Goal: Task Accomplishment & Management: Complete application form

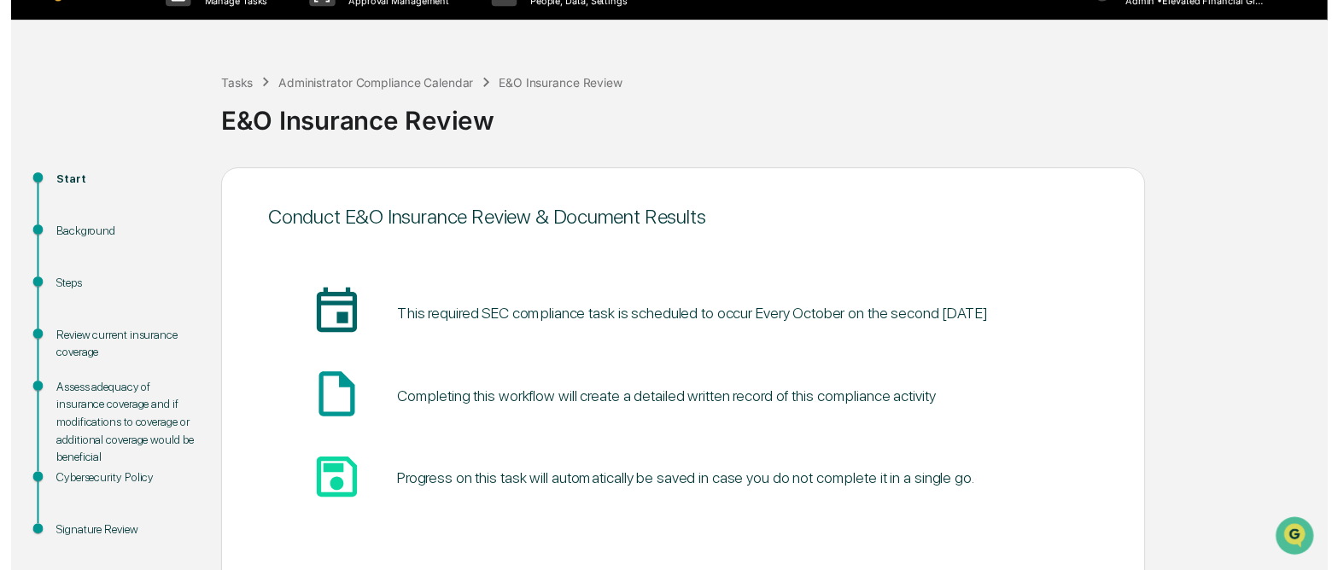
scroll to position [108, 0]
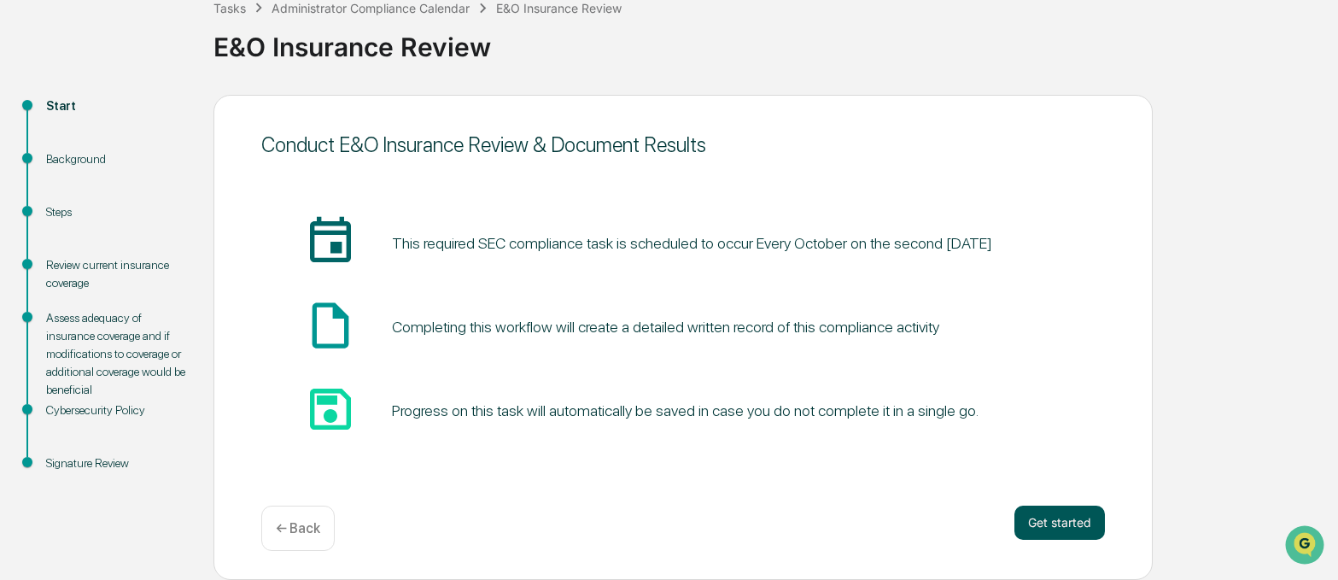
click at [1035, 532] on button "Get started" at bounding box center [1059, 523] width 91 height 34
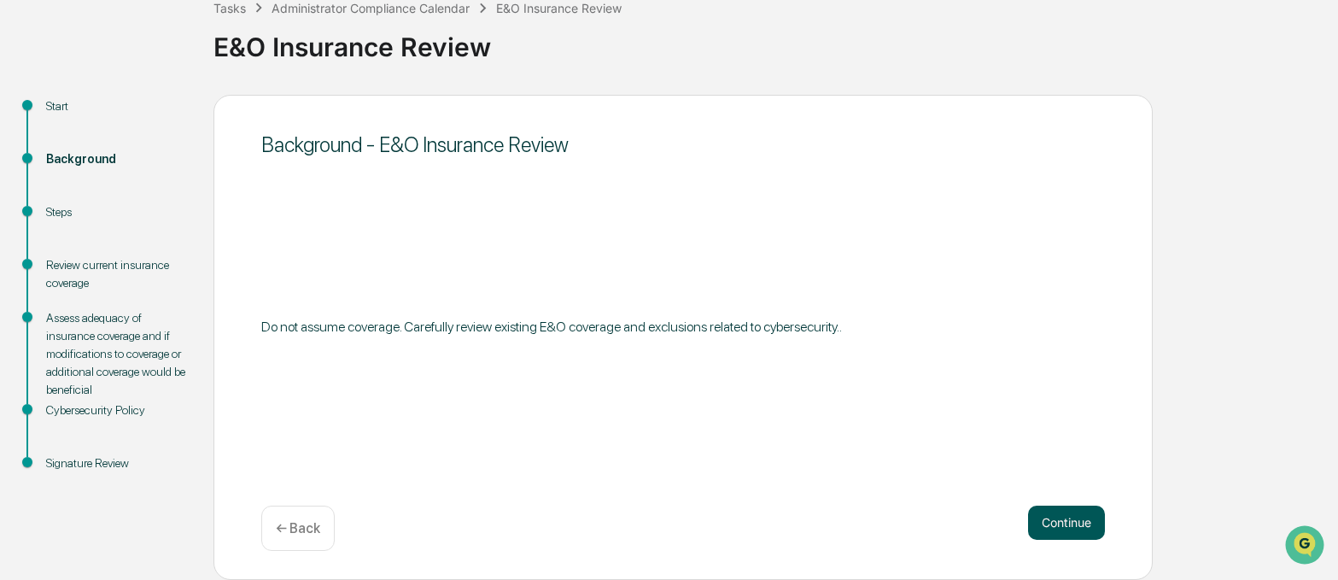
click at [1067, 508] on button "Continue" at bounding box center [1066, 523] width 77 height 34
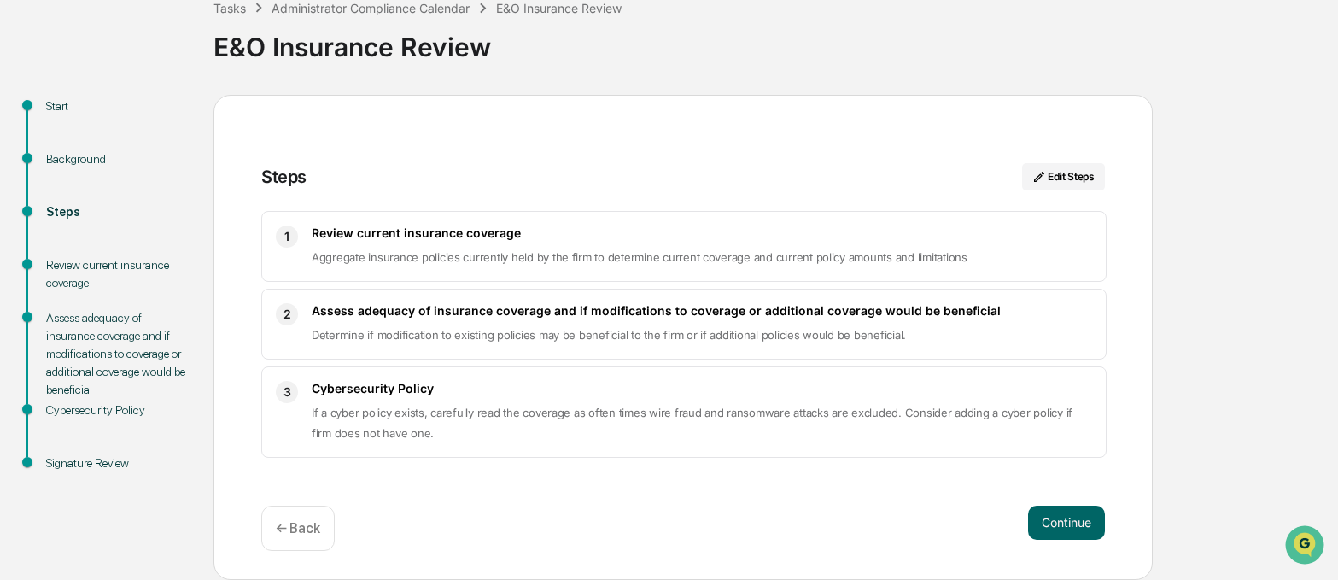
click at [1067, 508] on button "Continue" at bounding box center [1066, 523] width 77 height 34
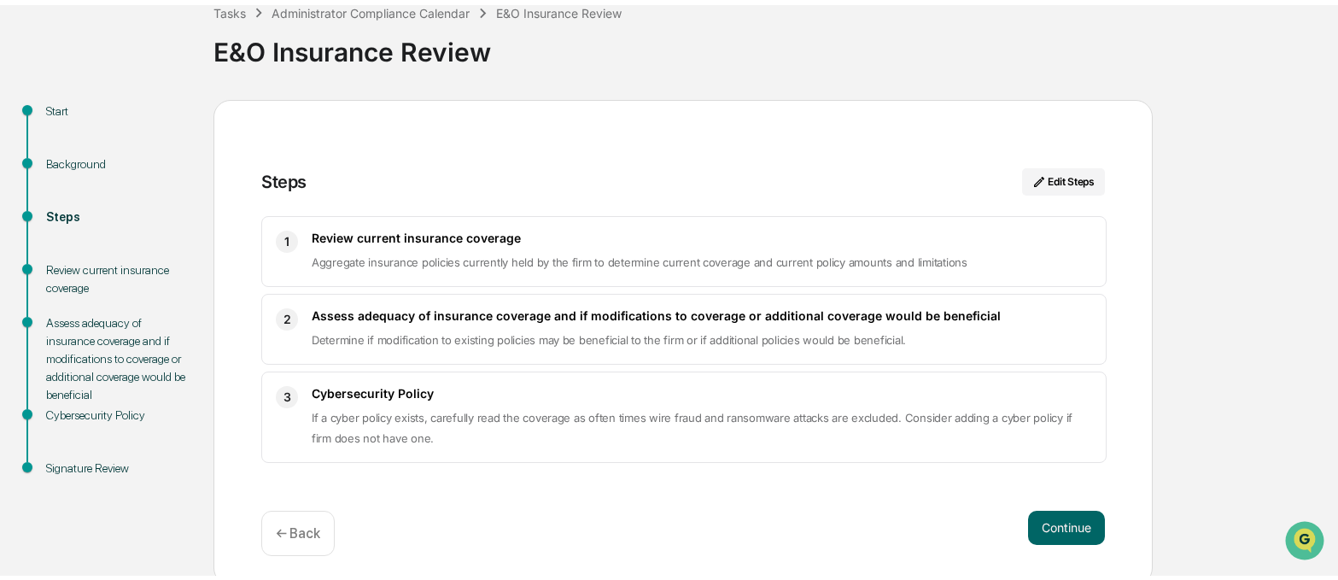
scroll to position [70, 0]
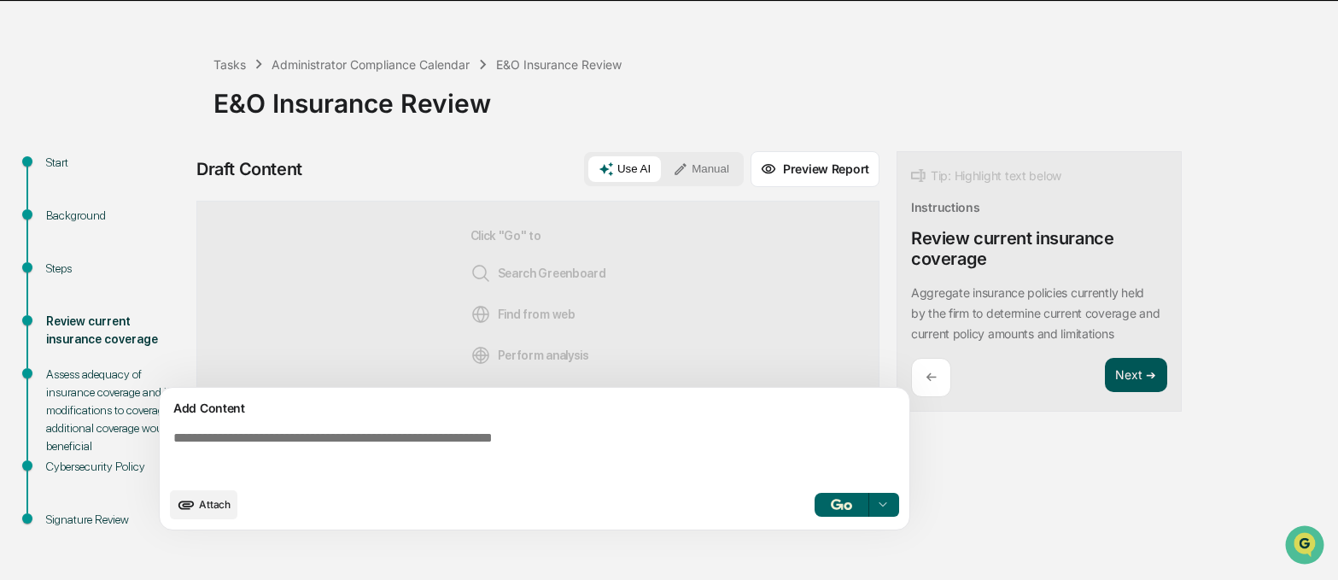
click at [1119, 360] on button "Next ➔" at bounding box center [1136, 375] width 62 height 35
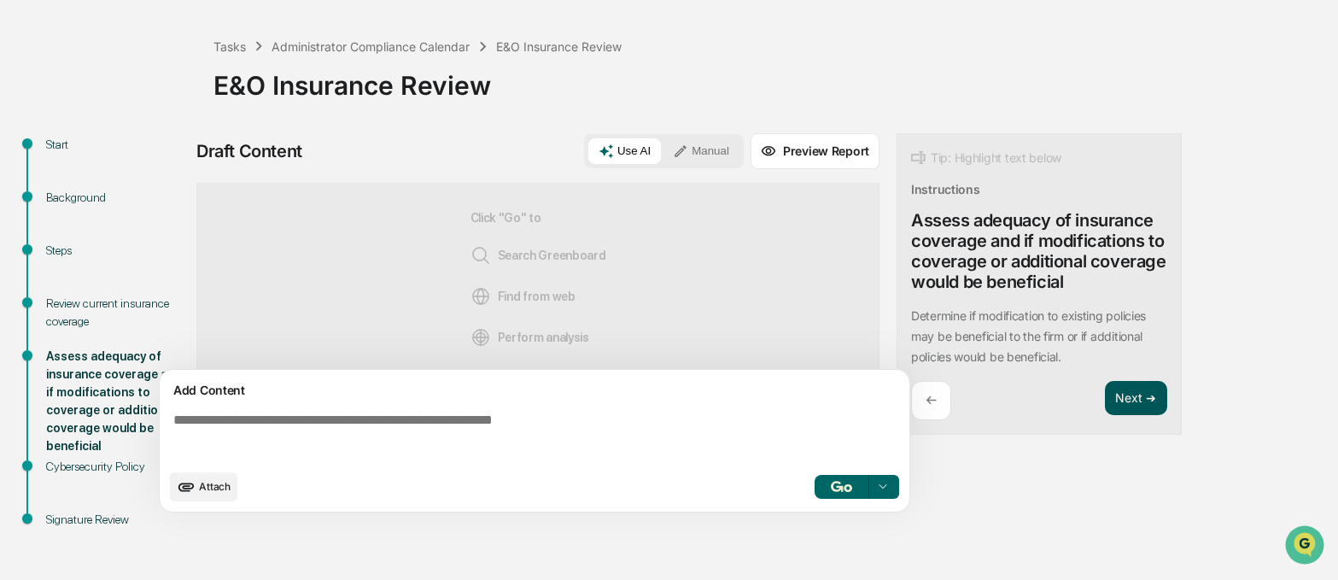
click at [1142, 390] on button "Next ➔" at bounding box center [1136, 398] width 62 height 35
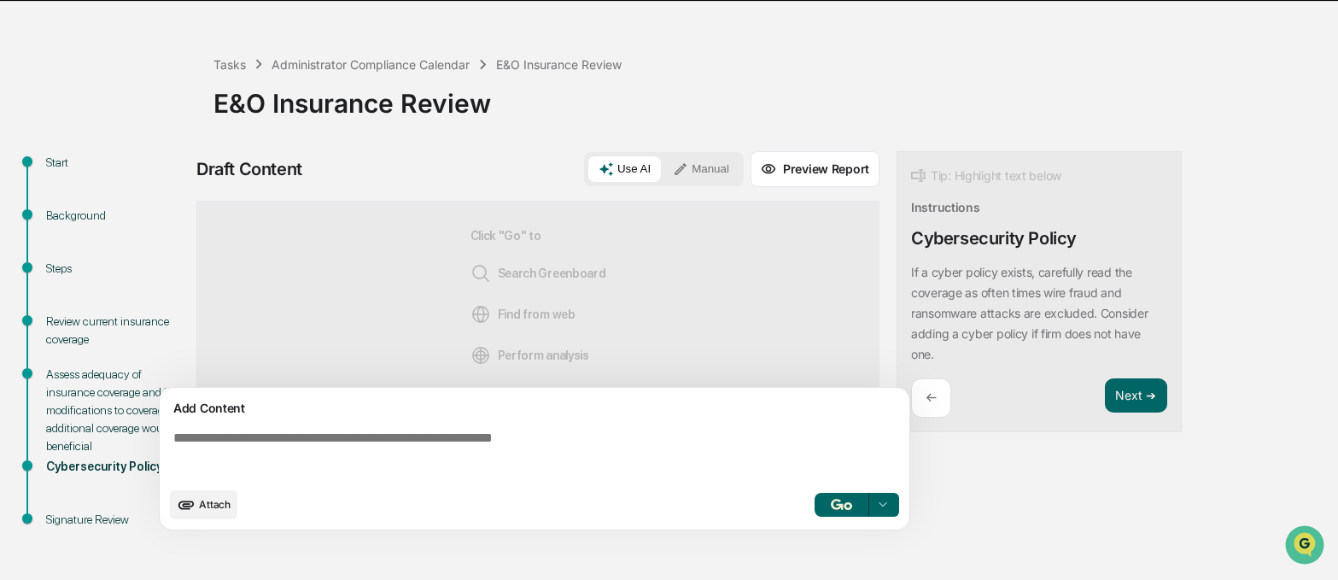
click at [1131, 407] on div "Tip: Highlight text below Instructions Cybersecurity Policy If a cyber policy e…" at bounding box center [1039, 292] width 285 height 282
click at [1142, 378] on button "Next ➔" at bounding box center [1136, 395] width 62 height 35
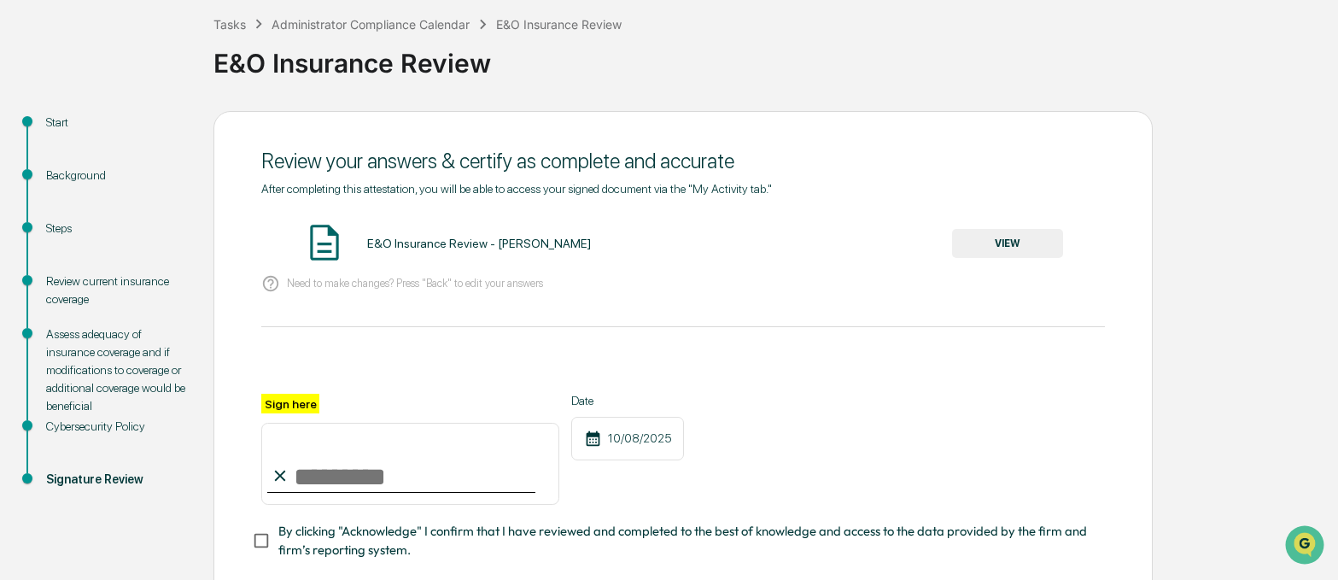
scroll to position [114, 0]
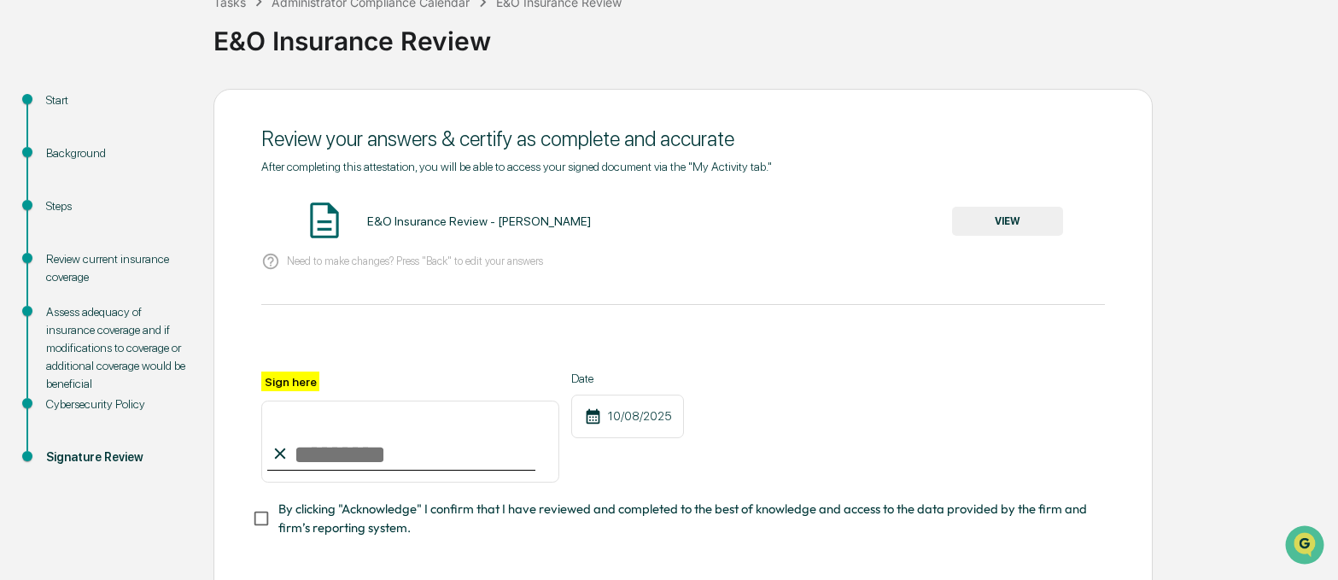
click at [1034, 228] on button "VIEW" at bounding box center [1007, 221] width 111 height 29
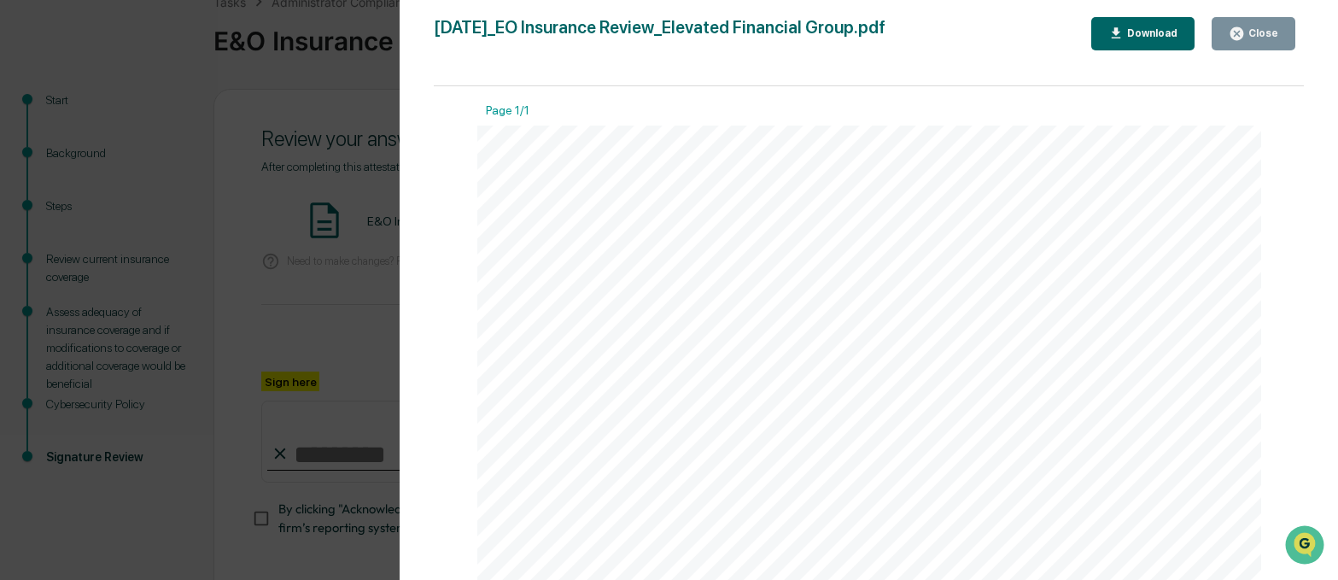
click at [1265, 34] on div "Close" at bounding box center [1261, 33] width 33 height 12
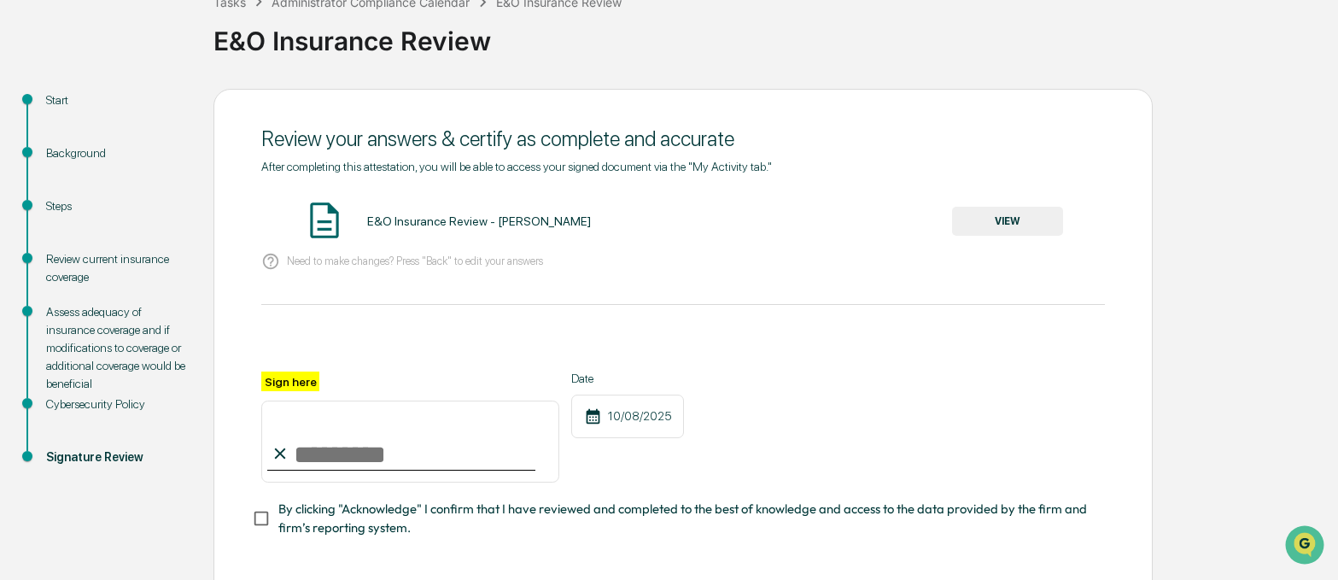
click at [274, 476] on input "Sign here" at bounding box center [410, 441] width 298 height 82
type input "**********"
click at [248, 520] on div "**********" at bounding box center [682, 372] width 939 height 566
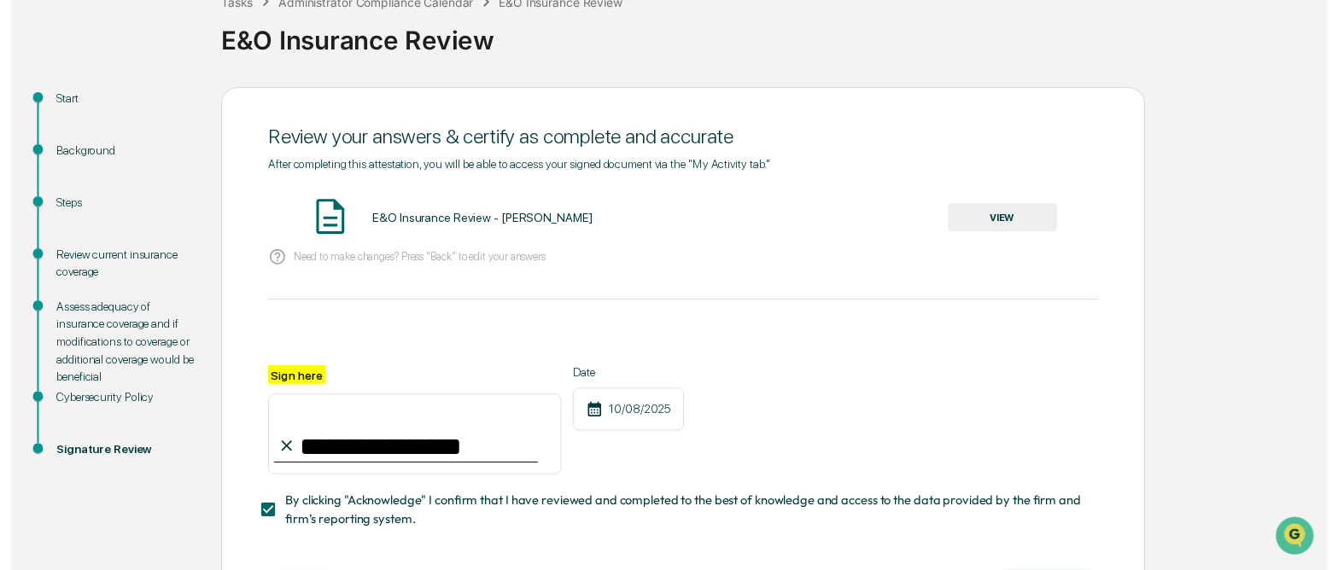
scroll to position [188, 0]
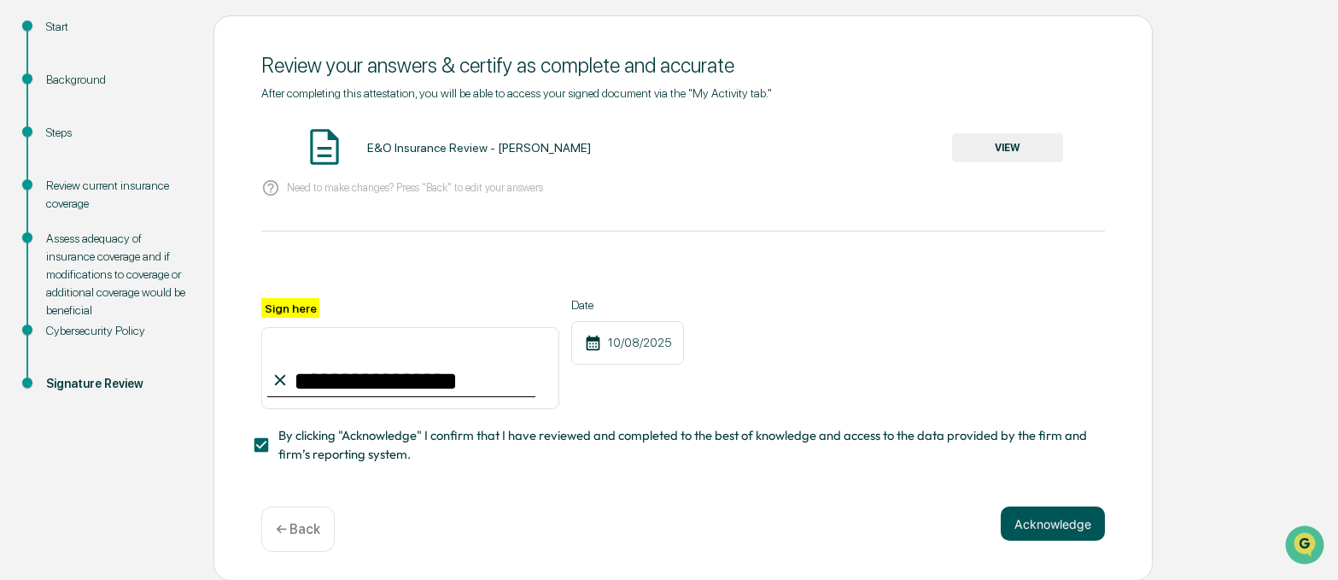
click at [1068, 523] on button "Acknowledge" at bounding box center [1053, 523] width 104 height 34
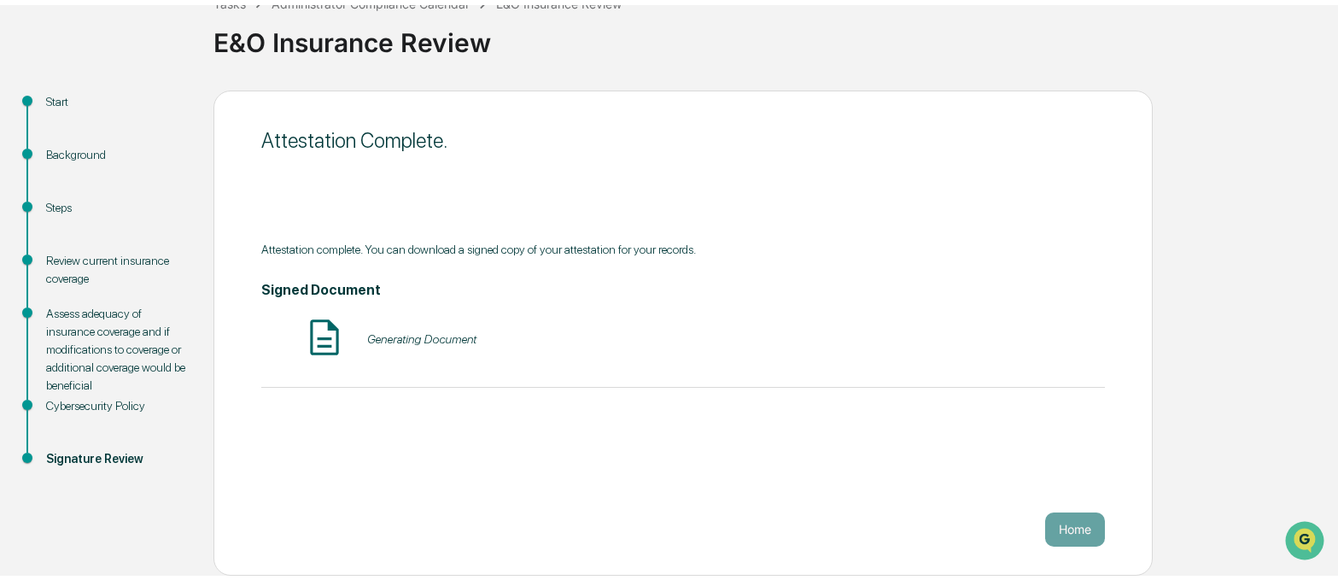
scroll to position [108, 0]
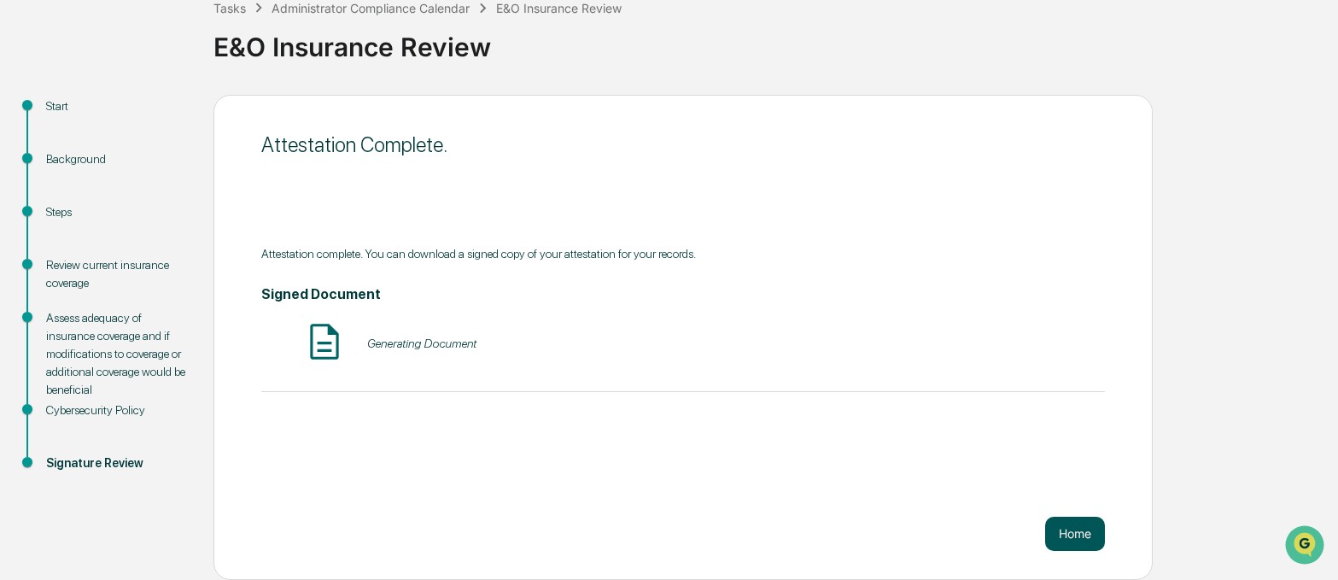
click at [1091, 534] on button "Home" at bounding box center [1075, 534] width 60 height 34
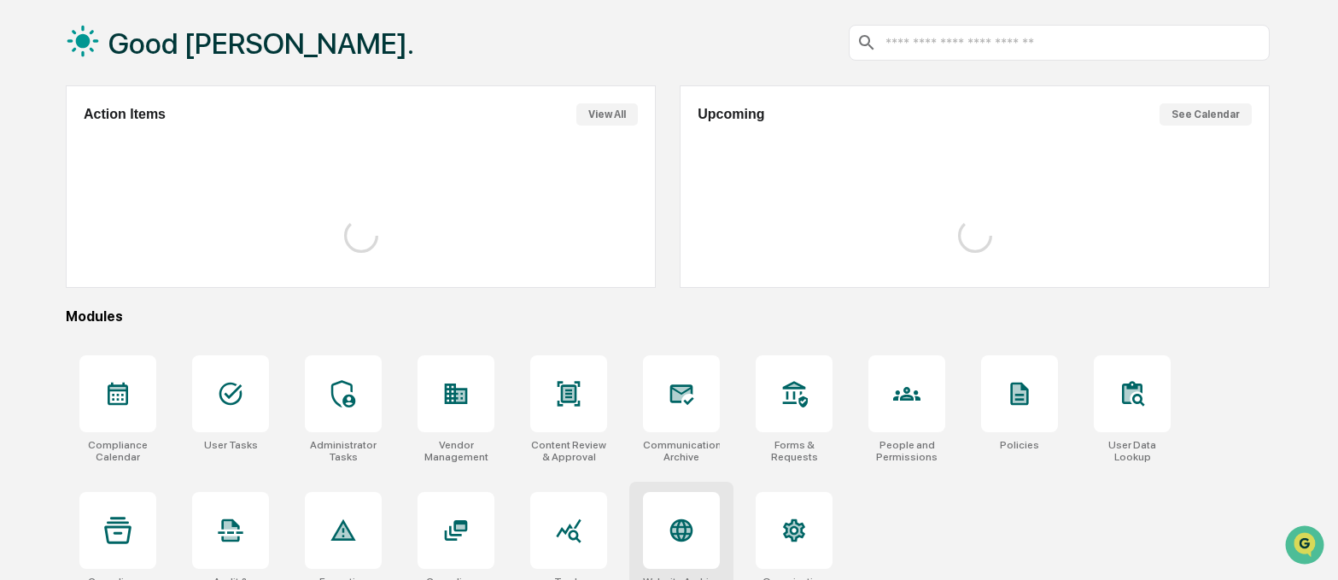
scroll to position [108, 0]
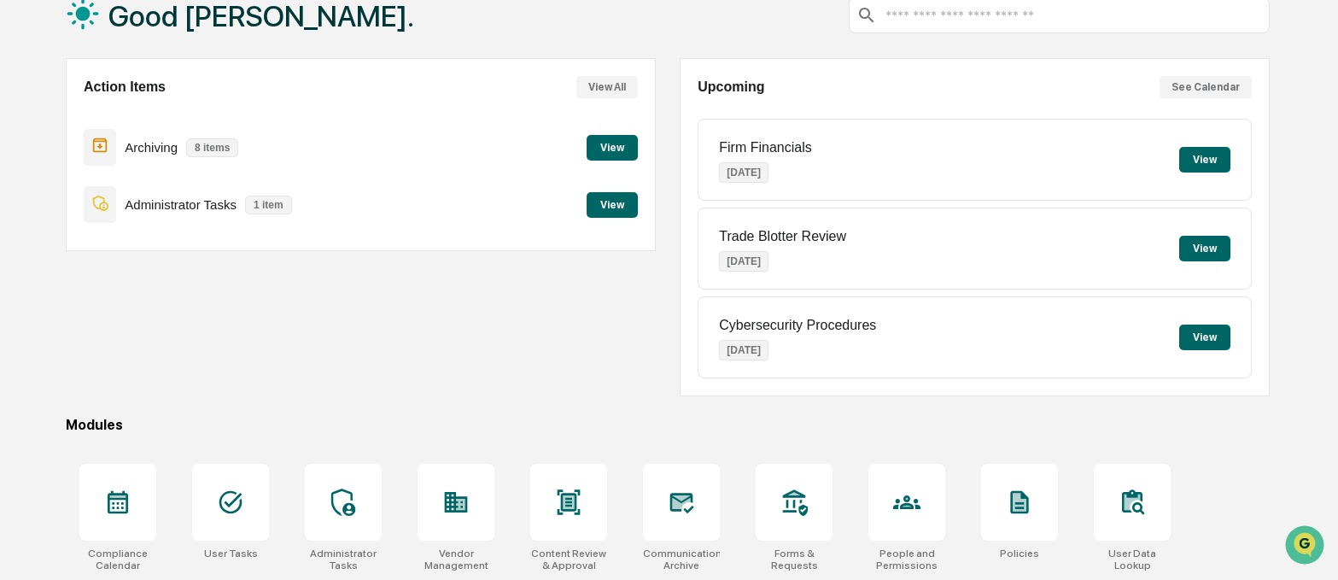
click at [618, 203] on button "View" at bounding box center [612, 205] width 51 height 26
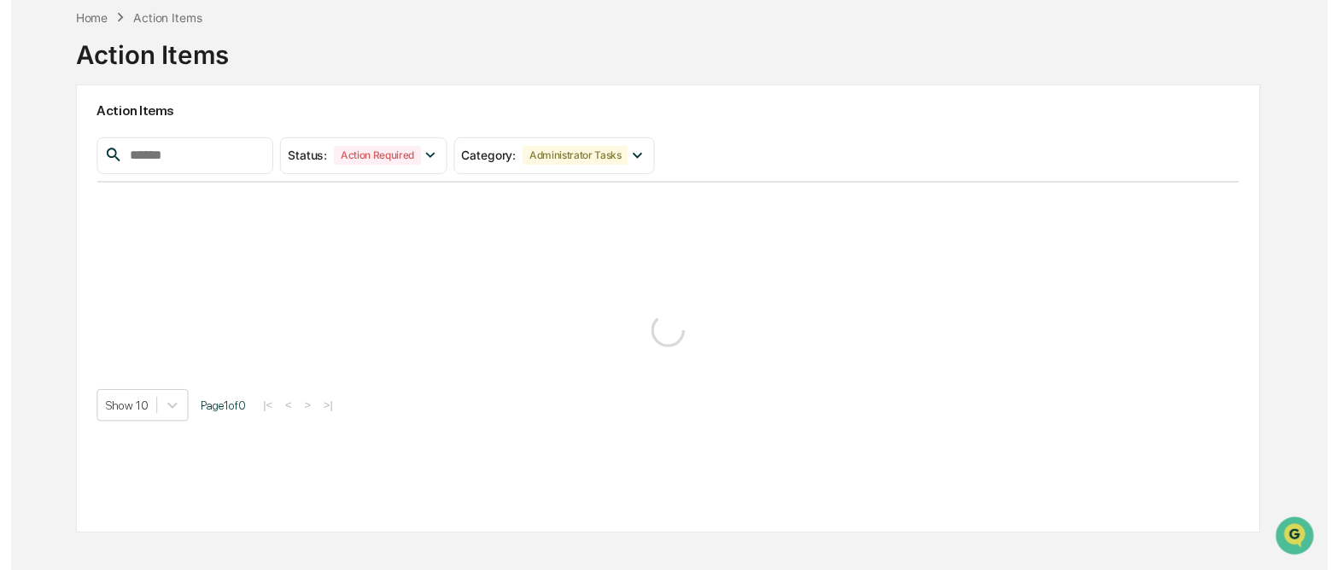
scroll to position [81, 0]
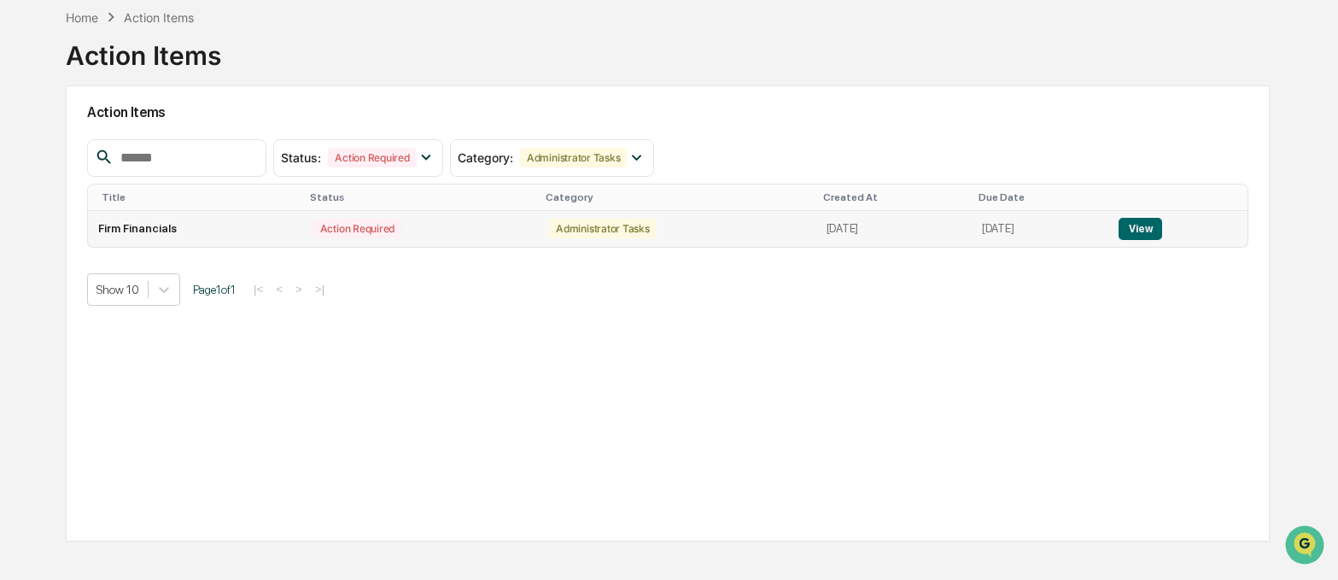
click at [1154, 228] on button "View" at bounding box center [1141, 229] width 44 height 22
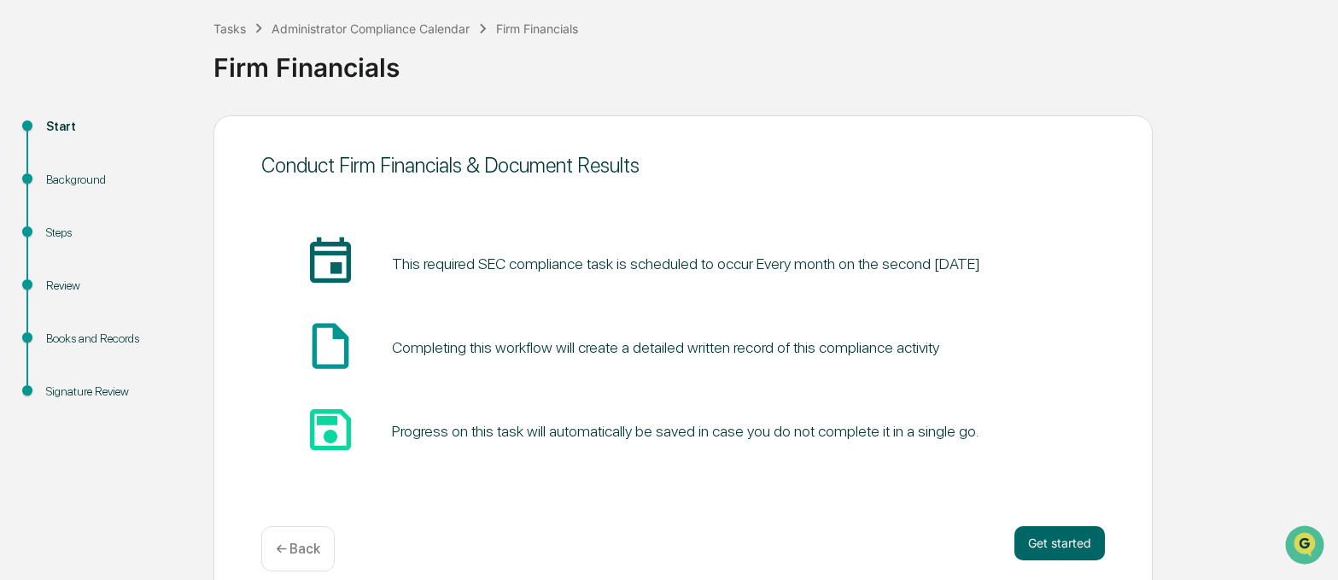
scroll to position [108, 0]
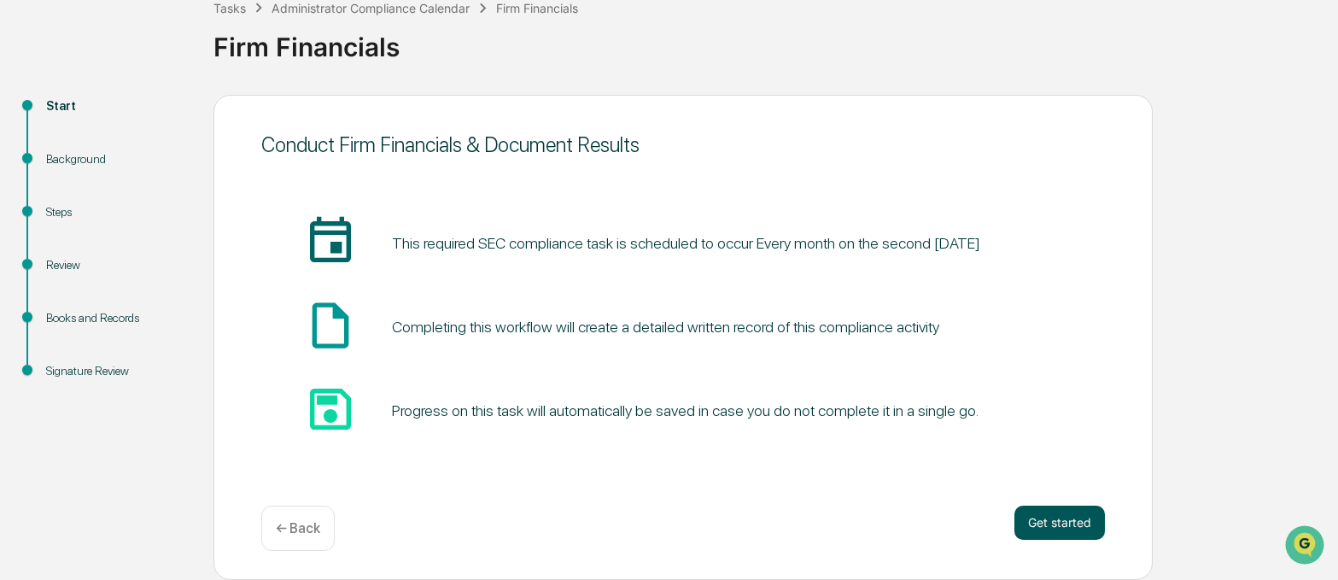
click at [1050, 524] on button "Get started" at bounding box center [1059, 523] width 91 height 34
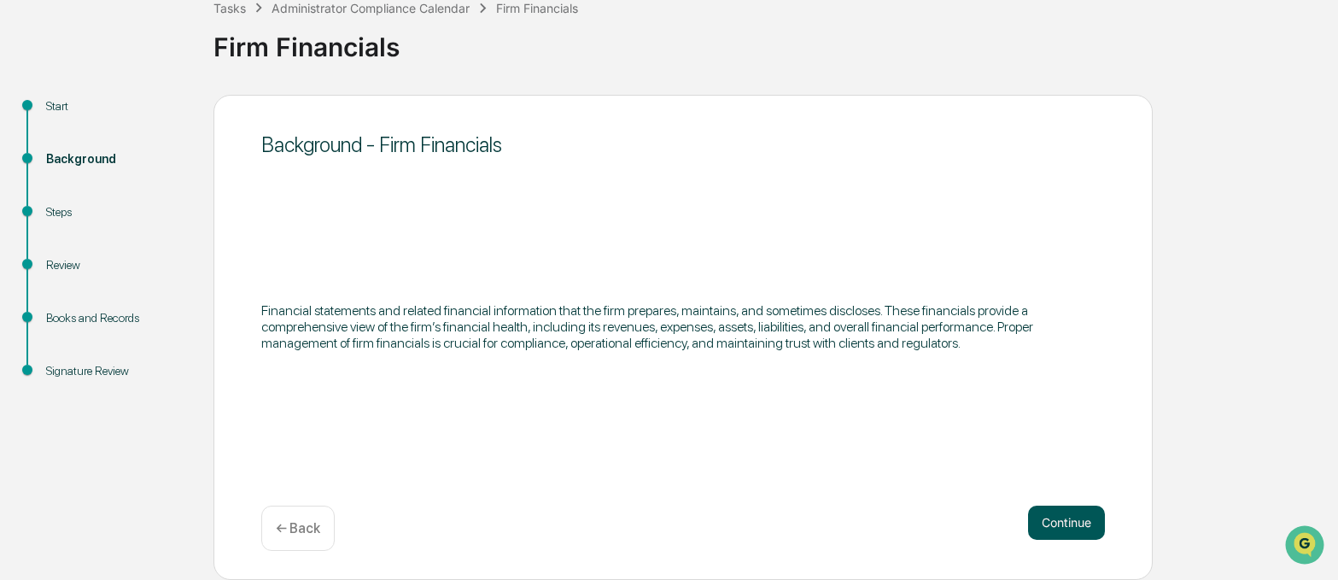
click at [1073, 531] on button "Continue" at bounding box center [1066, 523] width 77 height 34
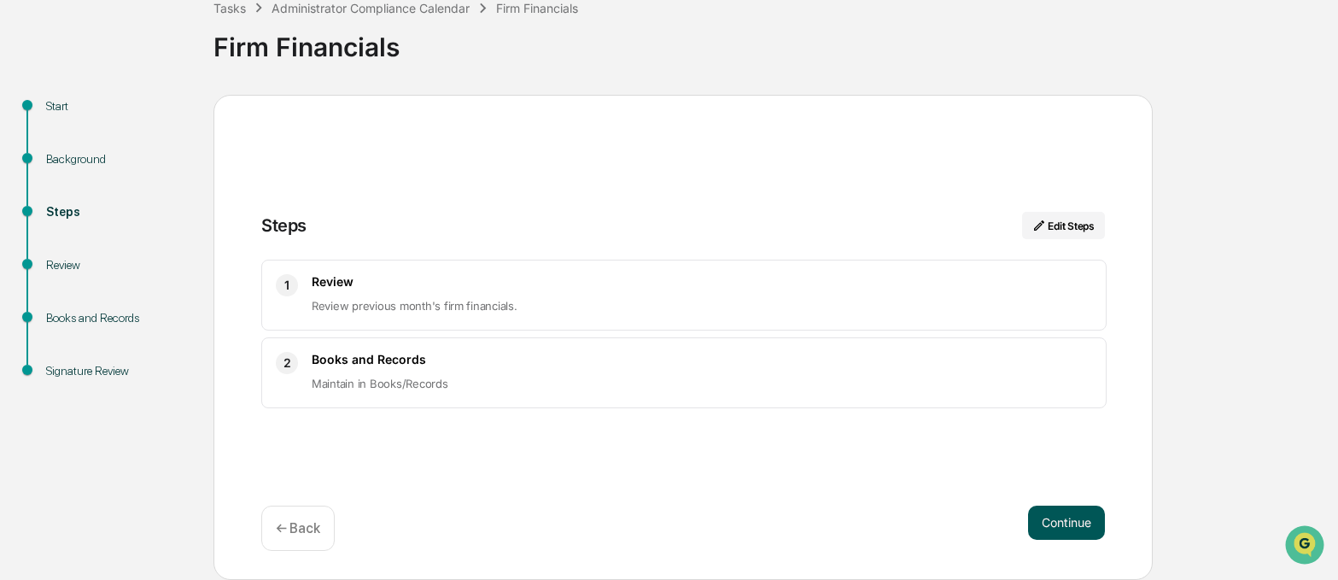
click at [1055, 523] on button "Continue" at bounding box center [1066, 523] width 77 height 34
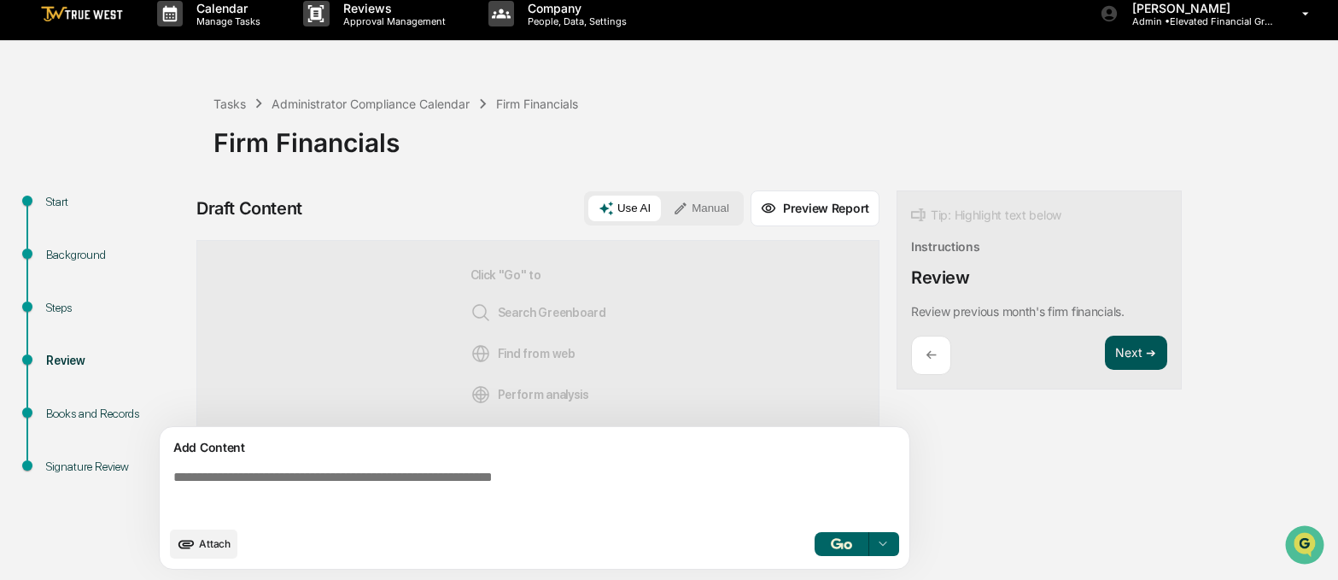
click at [1124, 366] on button "Next ➔" at bounding box center [1136, 353] width 62 height 35
click at [1129, 359] on button "Next ➔" at bounding box center [1136, 353] width 62 height 35
click at [1127, 361] on button "Next ➔" at bounding box center [1136, 353] width 62 height 35
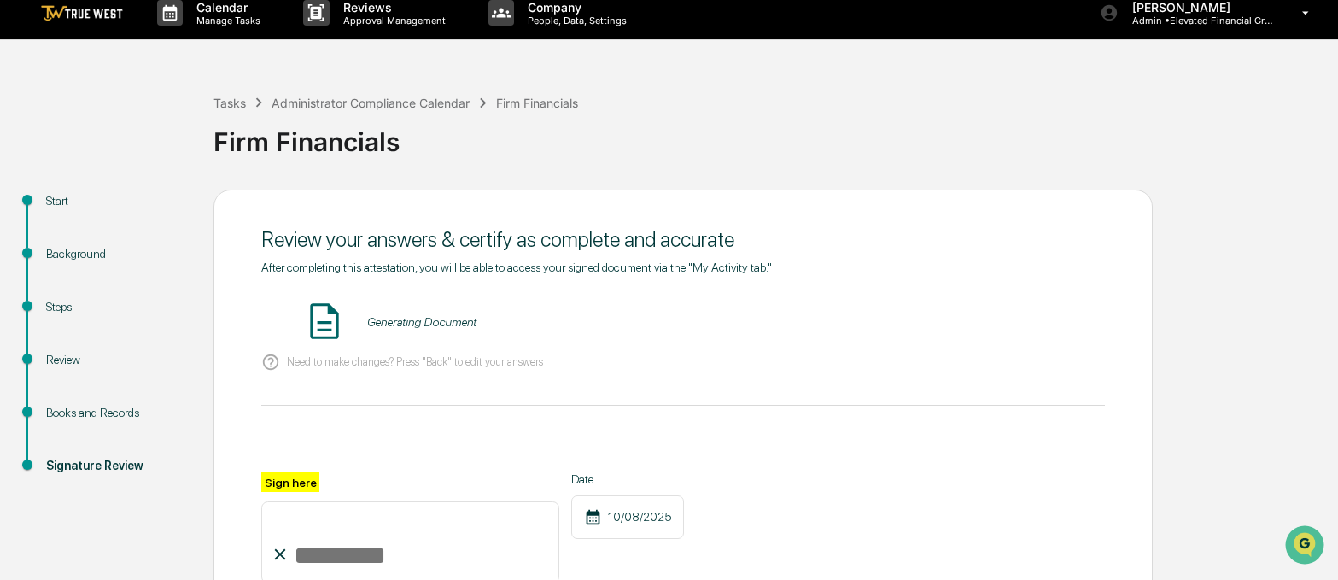
click at [1135, 360] on div "Review your answers & certify as complete and accurate After completing this at…" at bounding box center [682, 473] width 939 height 566
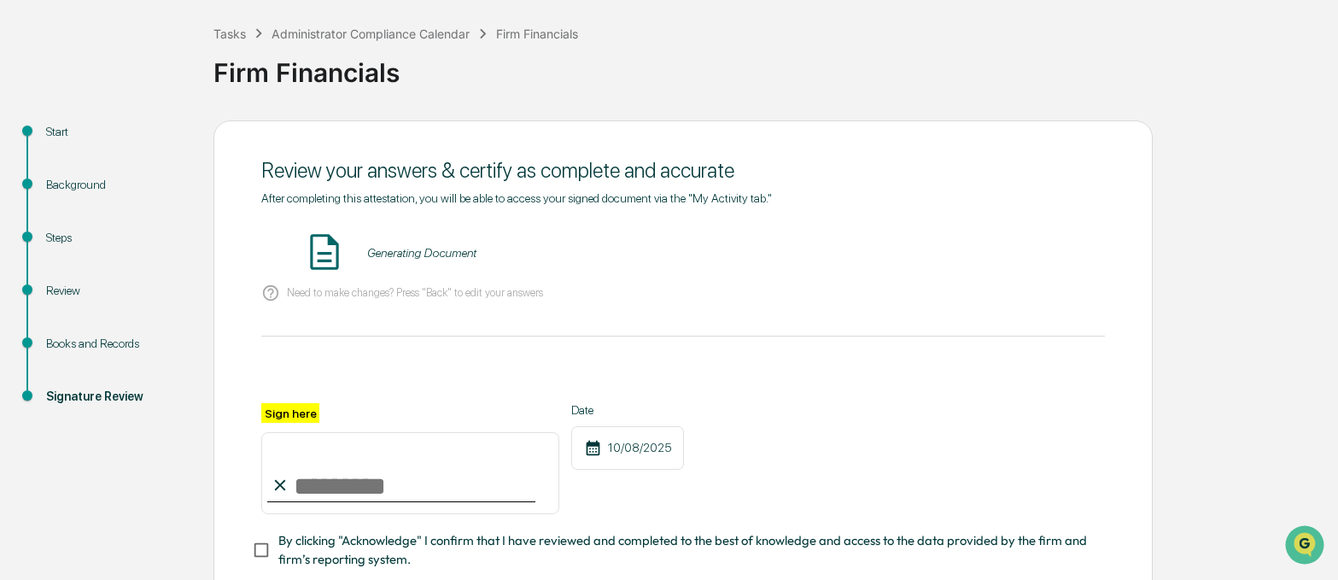
scroll to position [71, 0]
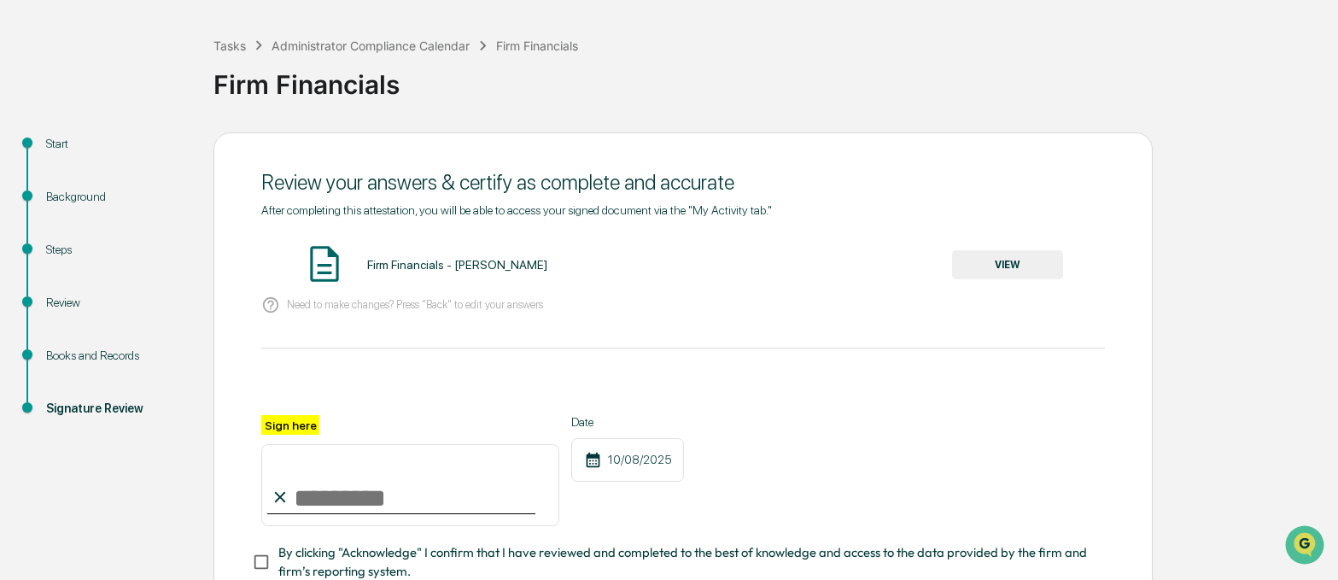
click at [1058, 267] on button "VIEW" at bounding box center [1007, 264] width 111 height 29
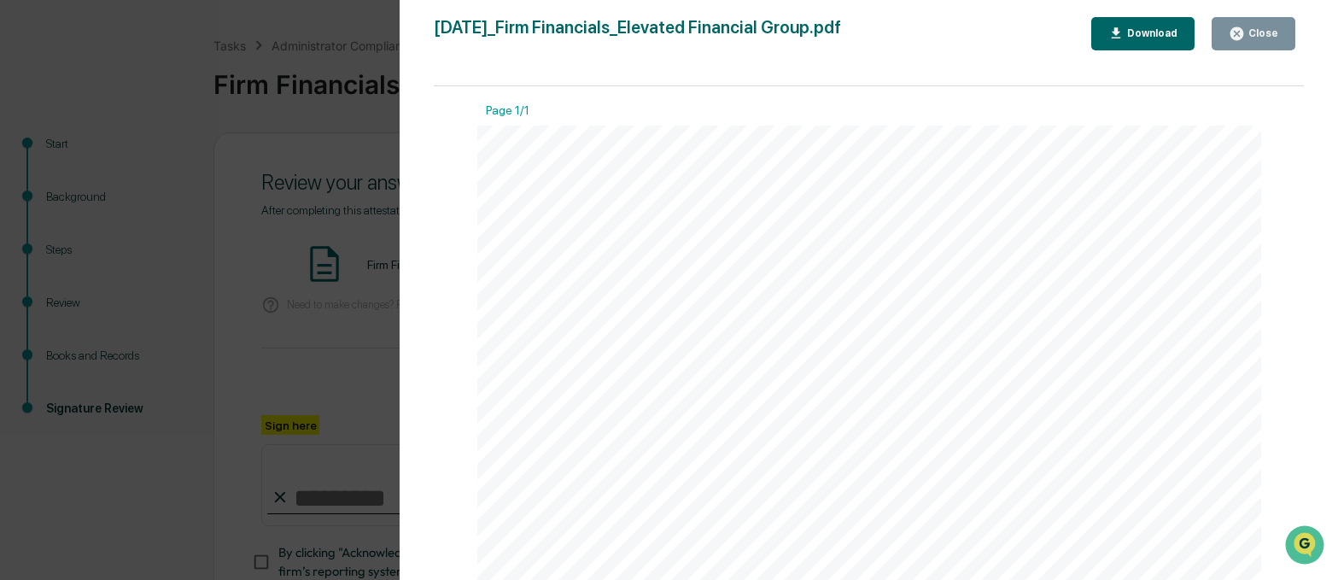
click at [1250, 28] on div "Close" at bounding box center [1261, 33] width 33 height 12
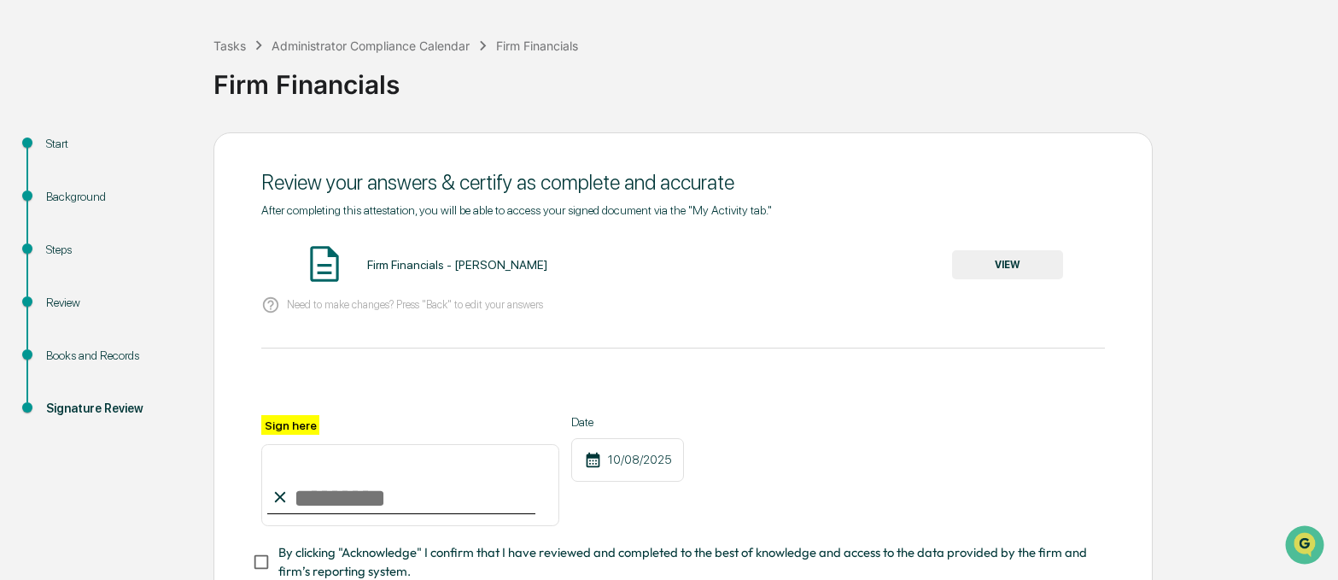
click at [379, 480] on input "Sign here" at bounding box center [410, 485] width 298 height 82
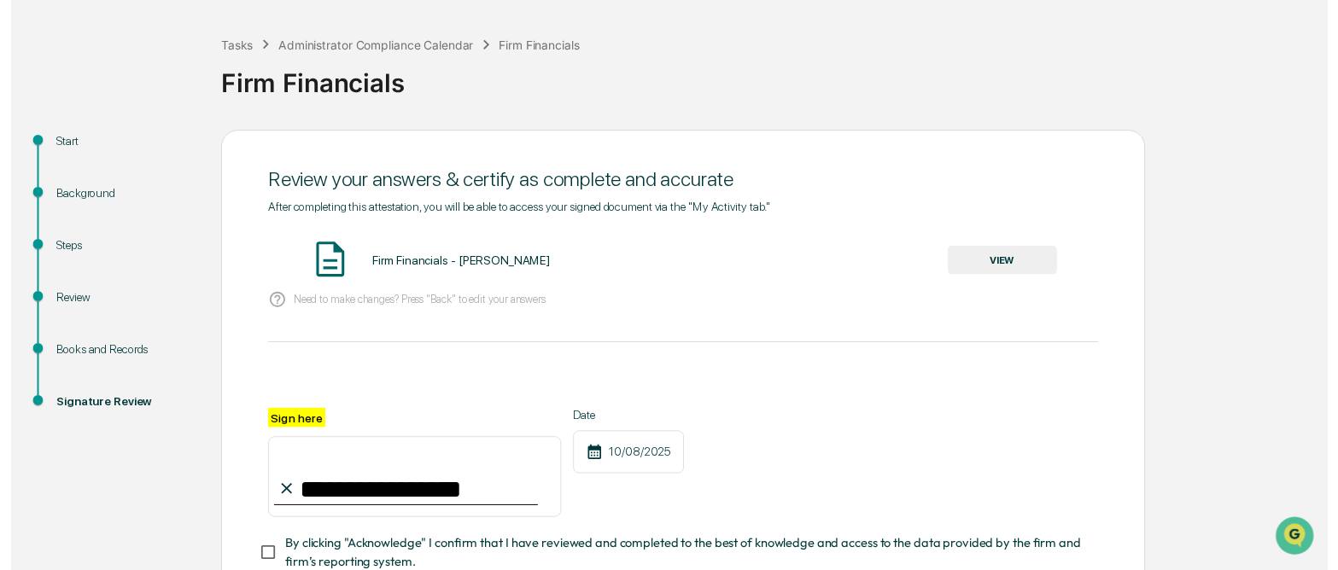
scroll to position [188, 0]
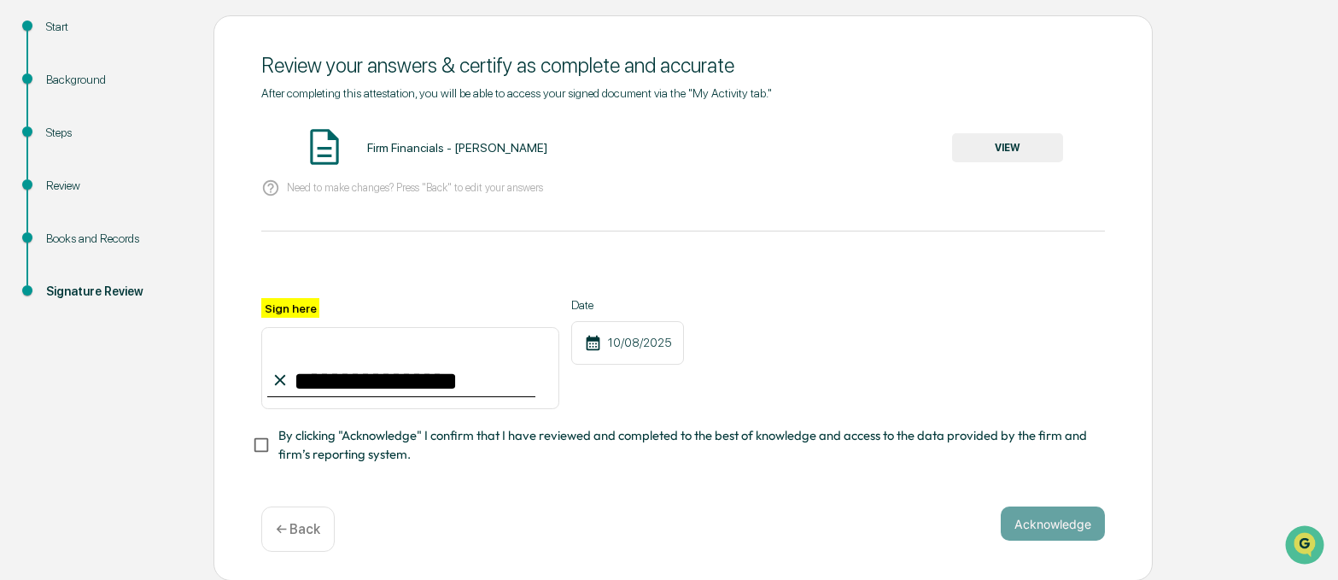
type input "**********"
click at [1039, 508] on button "Acknowledge" at bounding box center [1053, 523] width 104 height 34
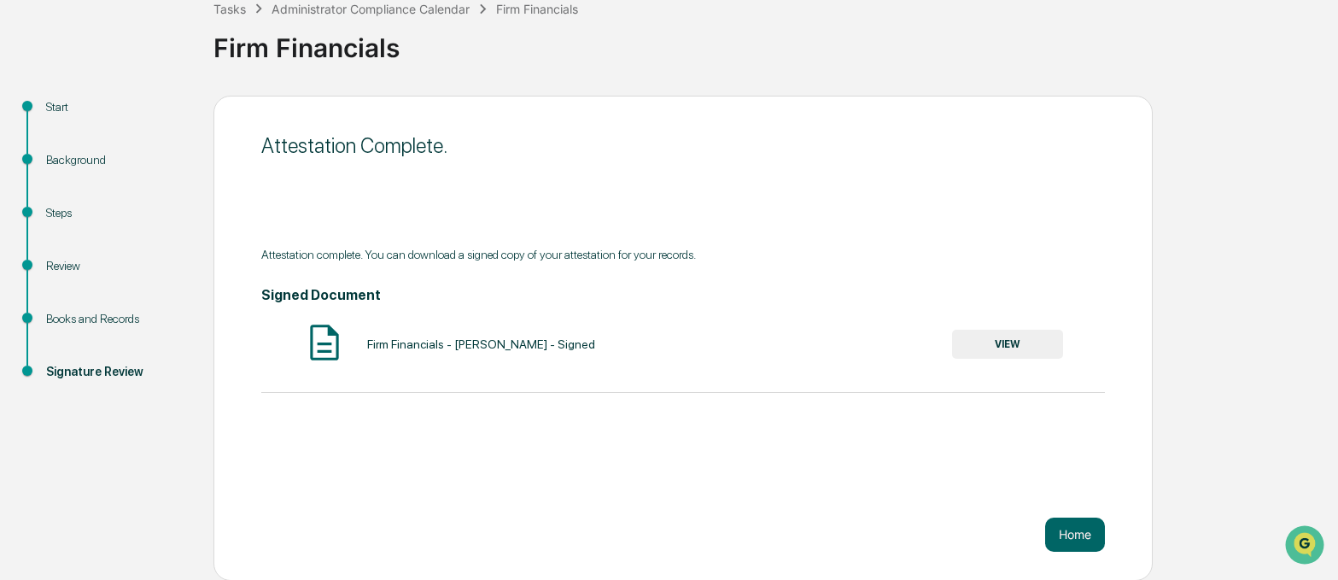
scroll to position [108, 0]
